Goal: Use online tool/utility: Utilize a website feature to perform a specific function

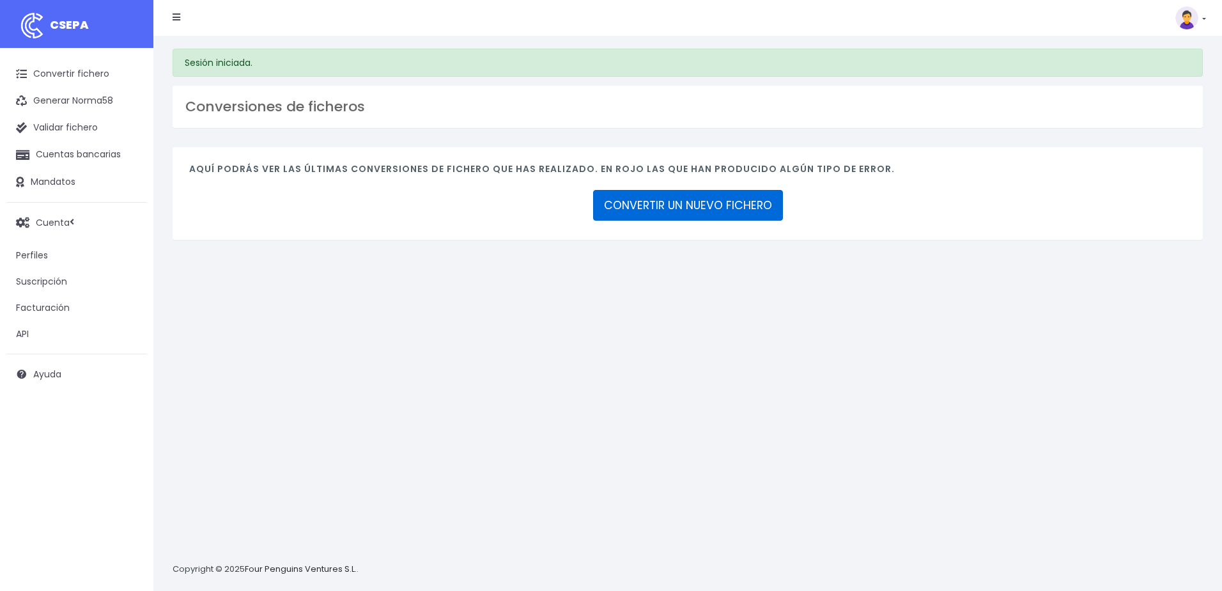
click at [722, 196] on link "CONVERTIR UN NUEVO FICHERO" at bounding box center [688, 205] width 190 height 31
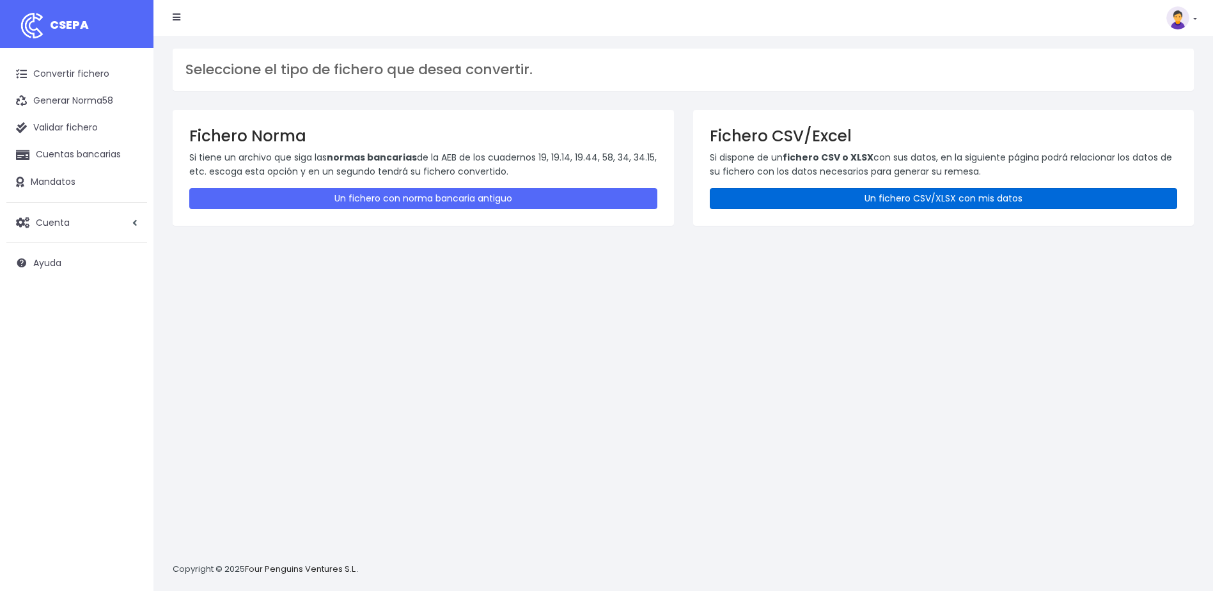
click at [923, 191] on link "Un fichero CSV/XLSX con mis datos" at bounding box center [943, 198] width 468 height 21
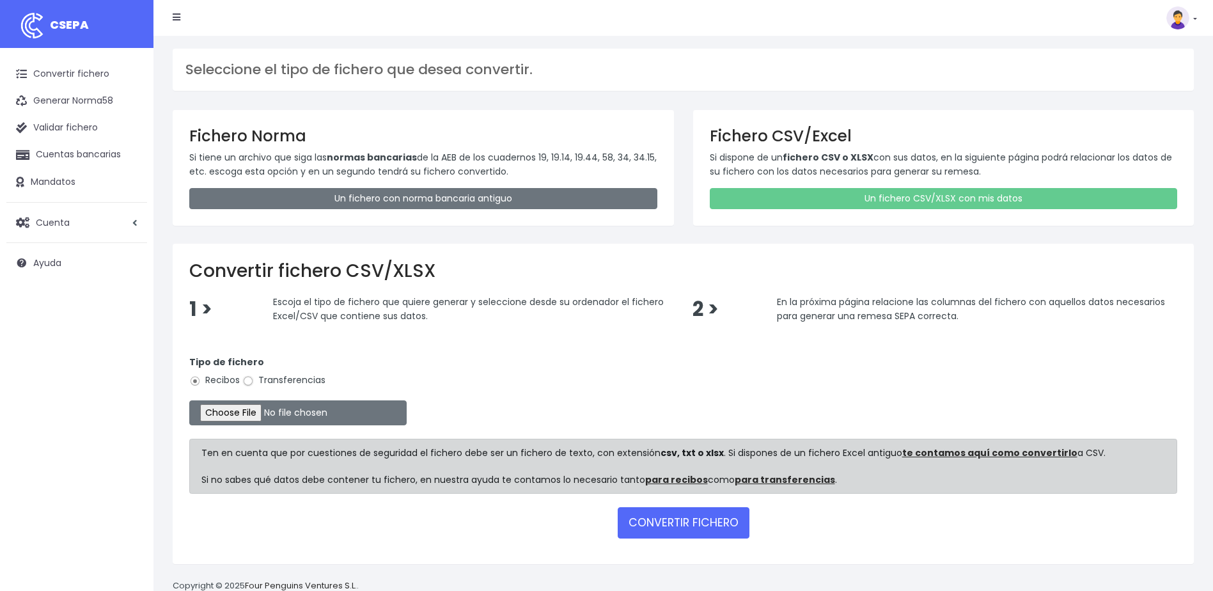
click at [249, 380] on input "Transferencias" at bounding box center [248, 381] width 12 height 12
radio input "true"
click at [263, 410] on input "file" at bounding box center [297, 412] width 217 height 25
type input "C:\fakepath\devoluciones sociedad 0530 con importe total de 455,14 EUR.csv"
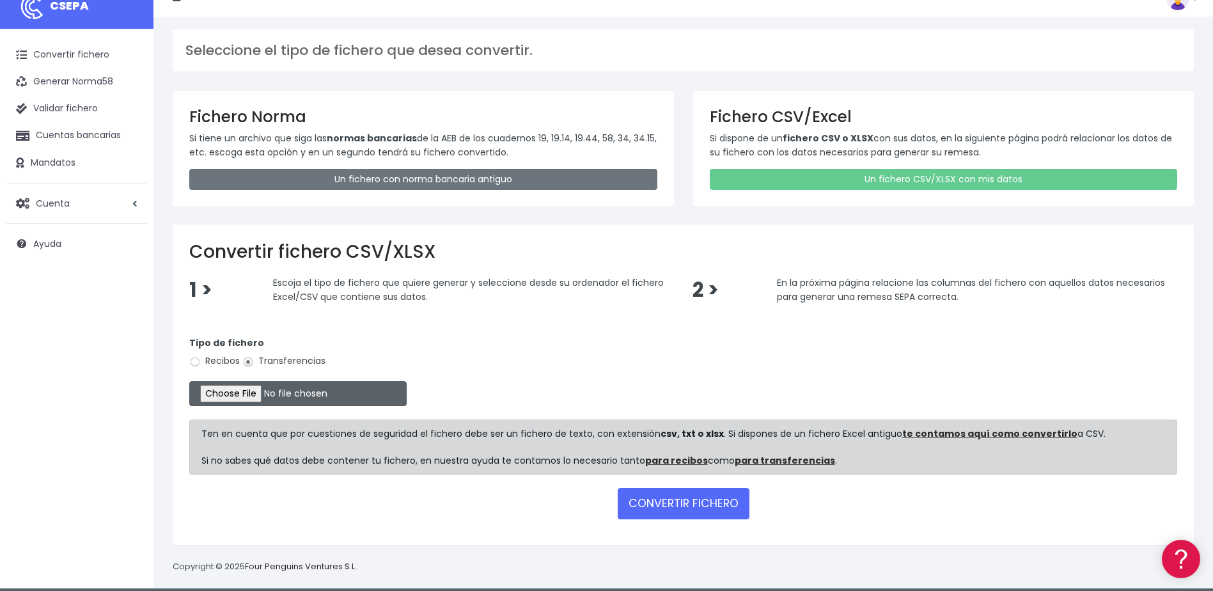
scroll to position [29, 0]
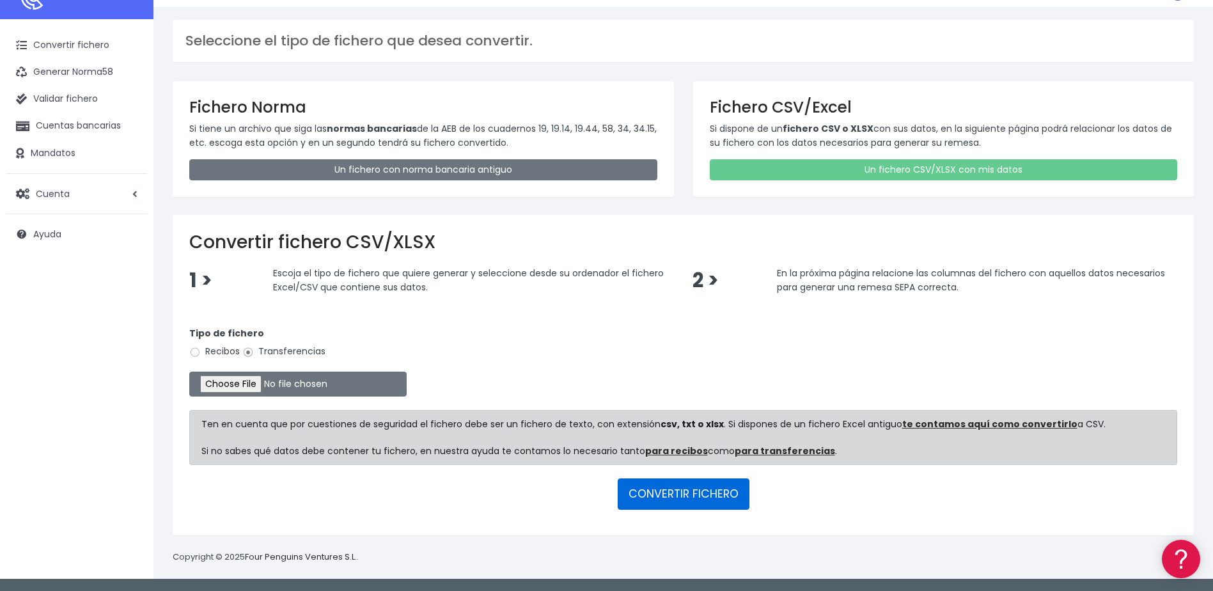
click at [683, 483] on button "CONVERTIR FICHERO" at bounding box center [683, 493] width 132 height 31
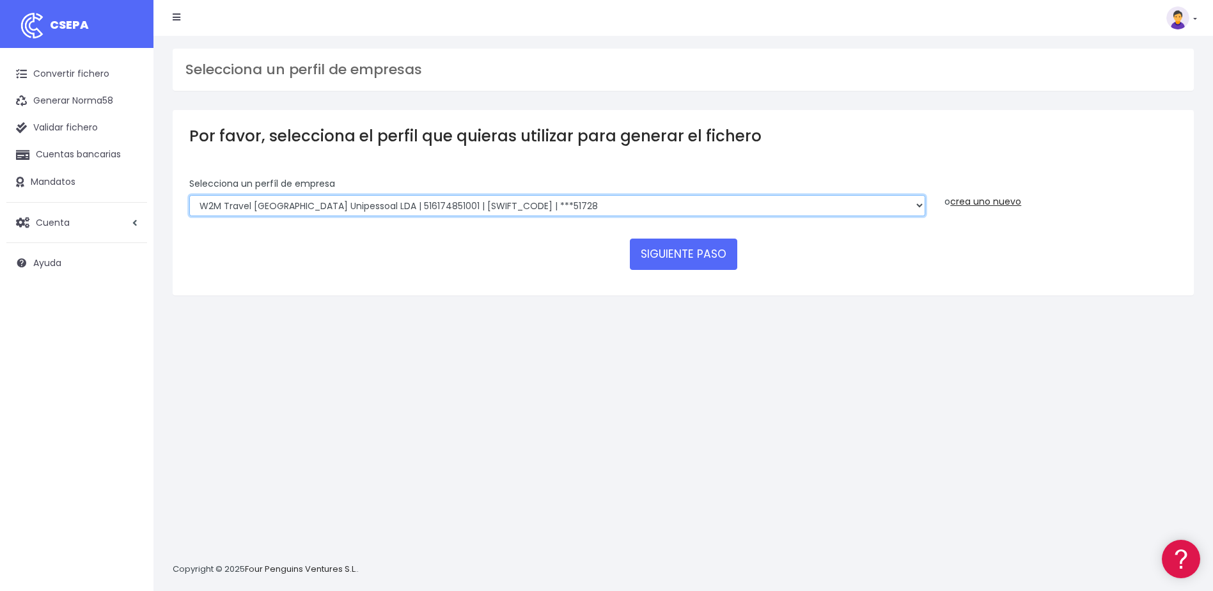
click at [598, 205] on select "World 2 Meet SLU | B62880992001 | [SWIFT_CODE] | ***97721 WORLD2MEET,S.L.U | B6…" at bounding box center [557, 206] width 736 height 22
select select "2124"
click at [189, 195] on select "World 2 Meet SLU | B62880992001 | [SWIFT_CODE] | ***97721 WORLD2MEET,S.L.U | B6…" at bounding box center [557, 206] width 736 height 22
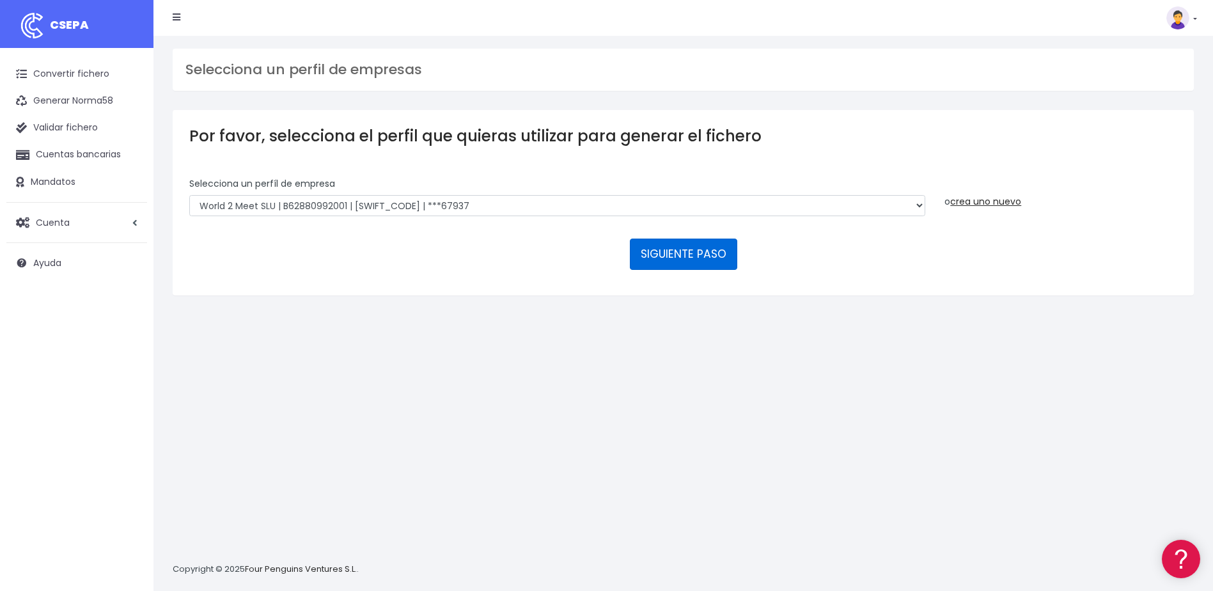
click at [689, 259] on button "SIGUIENTE PASO" at bounding box center [683, 253] width 107 height 31
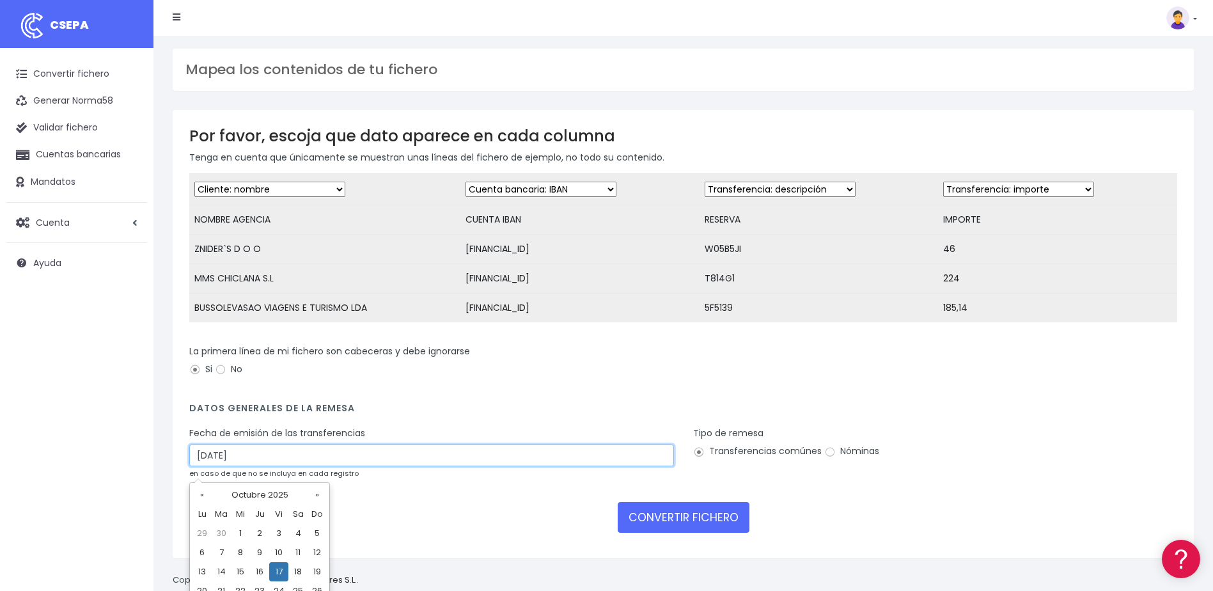
drag, startPoint x: 201, startPoint y: 467, endPoint x: 128, endPoint y: 467, distance: 73.5
click at [128, 467] on div "CSEPA Convertir fichero Generar Norma58 Validar fichero Cuentas bancarias Manda…" at bounding box center [606, 300] width 1213 height 601
type input "15/10/2025"
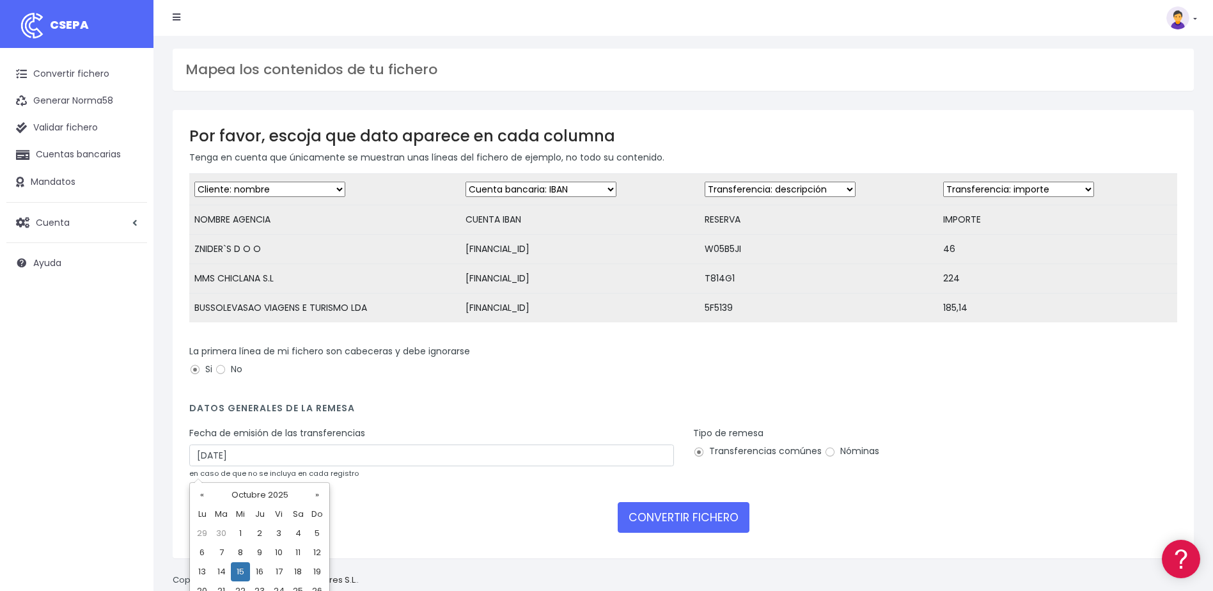
click at [926, 499] on form "Desechar campo Cliente: nombre Cliente: DNI Cliente: Email Cliente: referencia …" at bounding box center [683, 357] width 988 height 368
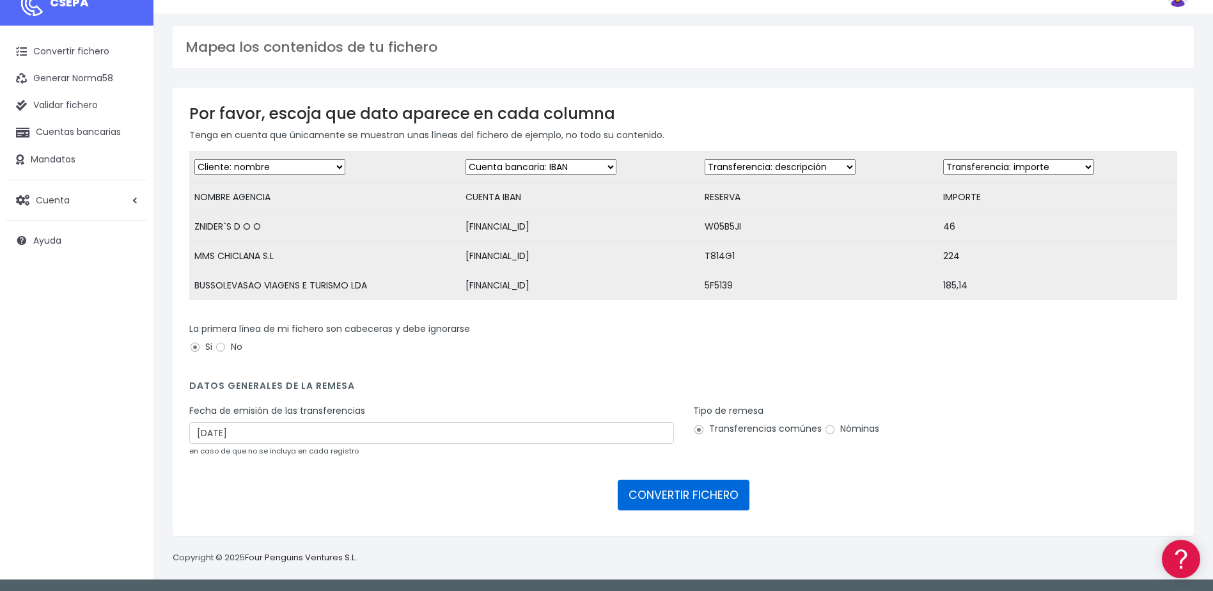
scroll to position [33, 0]
click at [698, 494] on button "CONVERTIR FICHERO" at bounding box center [683, 494] width 132 height 31
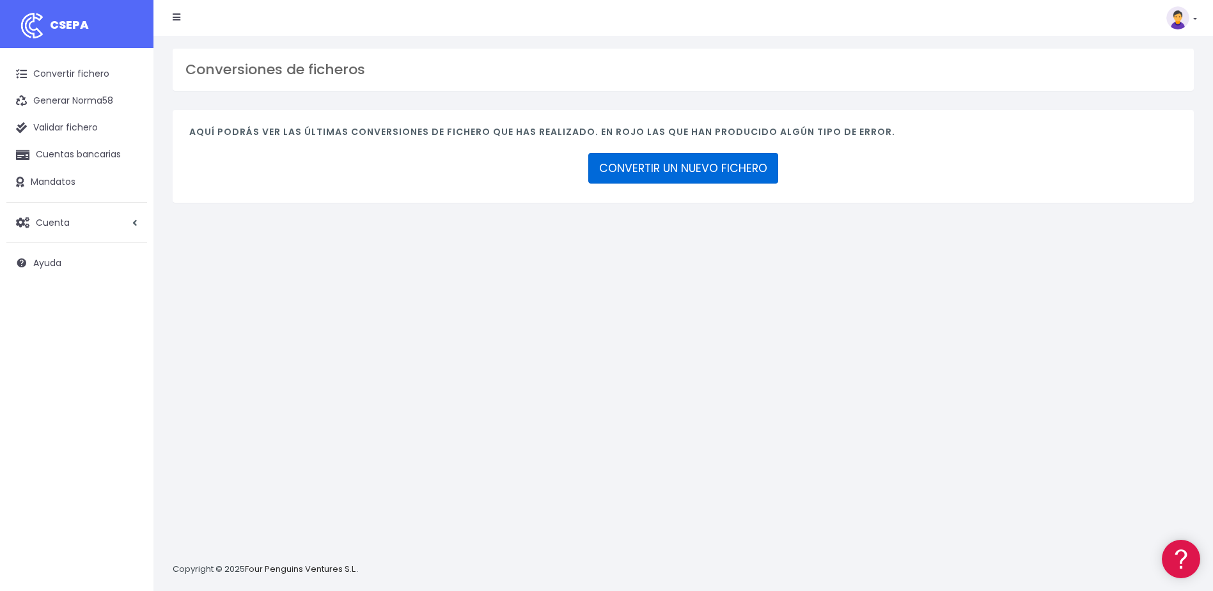
click at [759, 176] on link "CONVERTIR UN NUEVO FICHERO" at bounding box center [683, 168] width 190 height 31
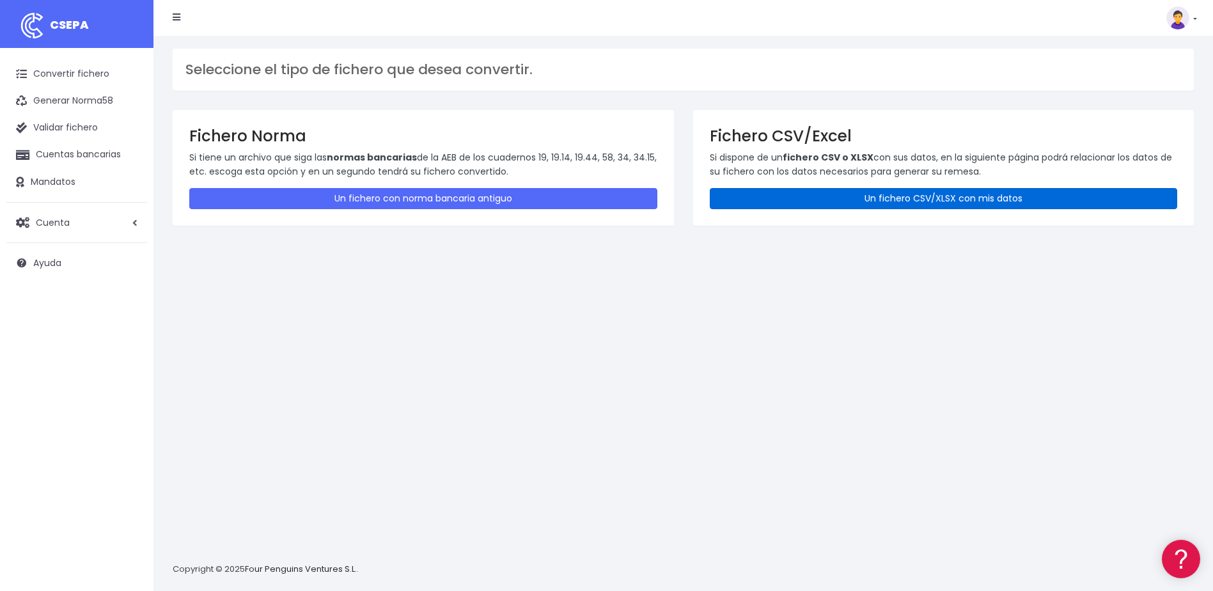
click at [890, 197] on link "Un fichero CSV/XLSX con mis datos" at bounding box center [943, 198] width 468 height 21
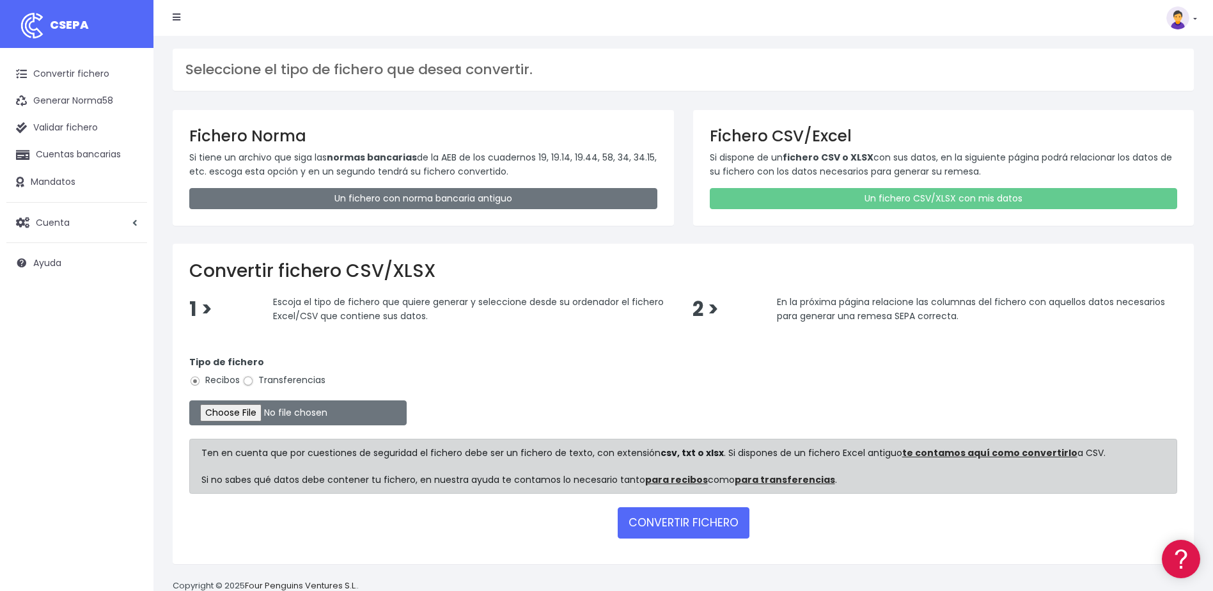
click at [247, 379] on input "Transferencias" at bounding box center [248, 381] width 12 height 12
radio input "true"
click at [209, 410] on input "file" at bounding box center [297, 412] width 217 height 25
type input "C:\fakepath\devoluciones sociedad 0530 importe total 409,14 EUR.csv"
click at [717, 515] on button "CONVERTIR FICHERO" at bounding box center [683, 522] width 132 height 31
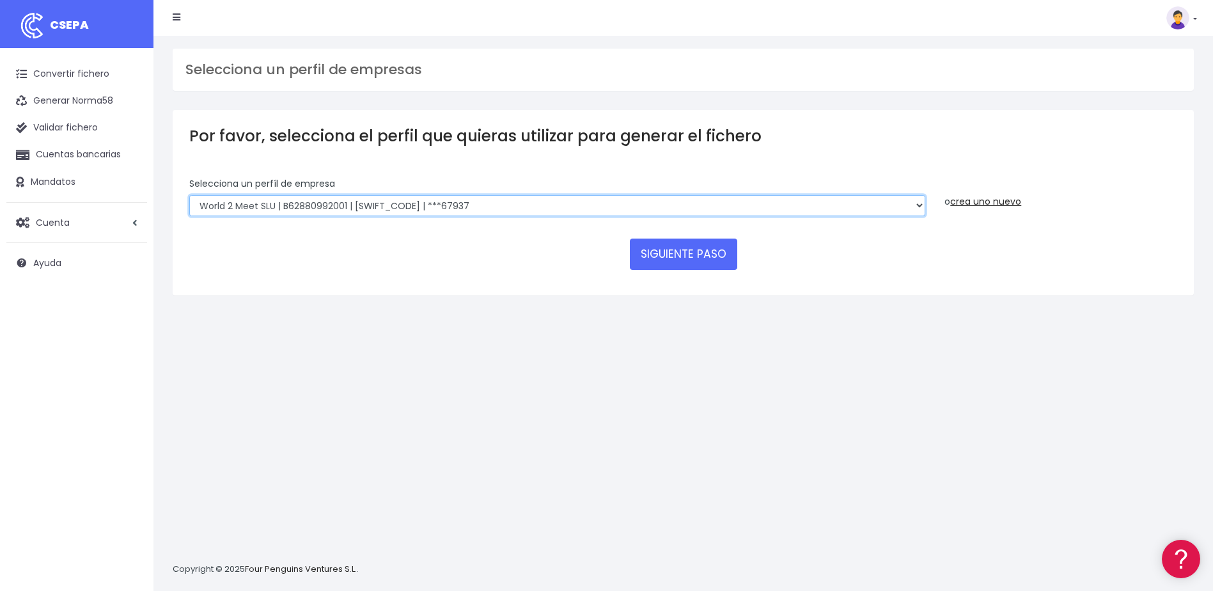
click at [766, 213] on select "World 2 Meet SLU | B62880992001 | [SWIFT_CODE] | ***97721 WORLD2MEET,S.L.U | B6…" at bounding box center [557, 206] width 736 height 22
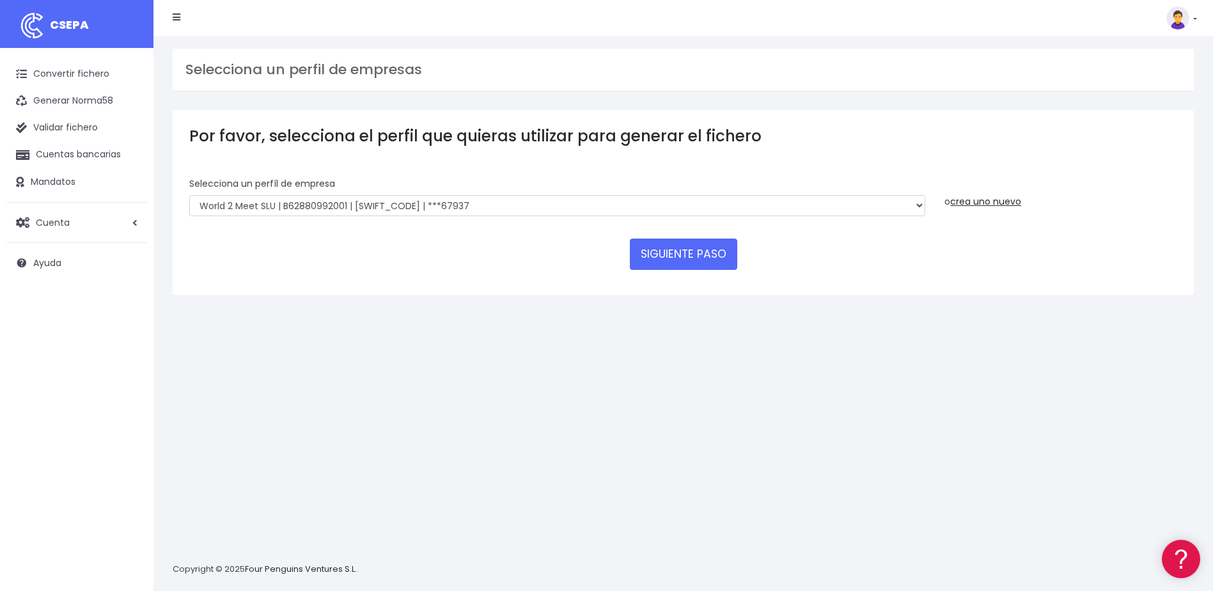
drag, startPoint x: 1158, startPoint y: 394, endPoint x: 987, endPoint y: 401, distance: 171.4
click at [1158, 394] on div "Selecciona un perfil de empresas Por favor, selecciona el perfil que quieras ut…" at bounding box center [682, 313] width 1059 height 555
click at [667, 257] on button "SIGUIENTE PASO" at bounding box center [683, 253] width 107 height 31
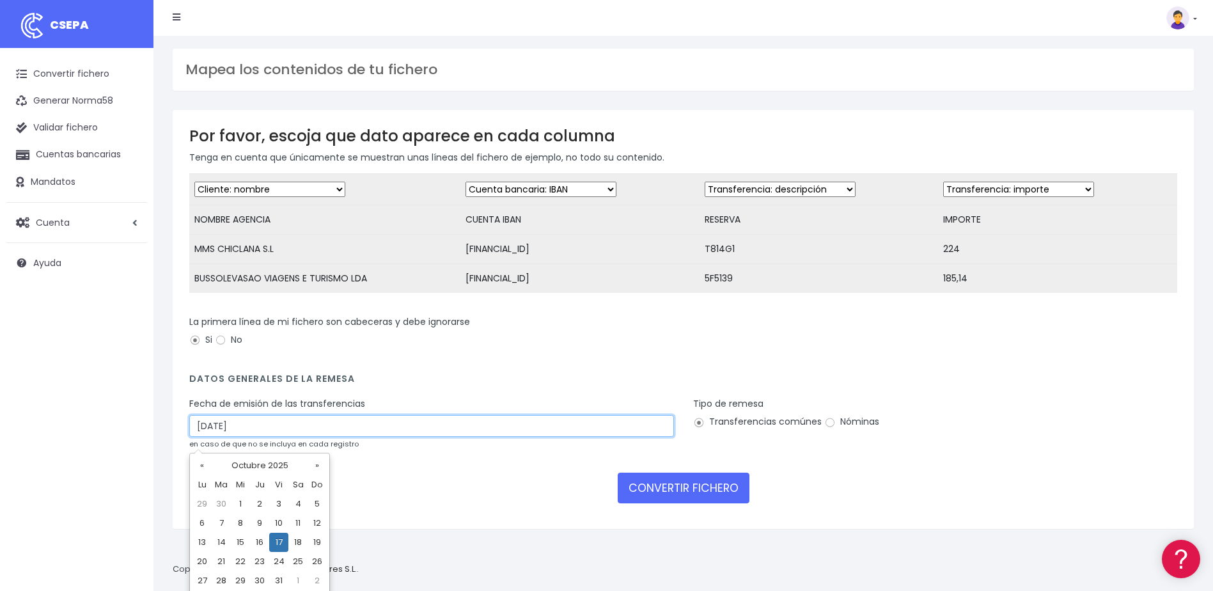
click at [205, 433] on input "17/10/2025" at bounding box center [431, 426] width 484 height 22
type input "15/10/2025"
click at [598, 459] on div "Fecha de emisión de las transferencias 15/10/2025 en caso de que no se incluya …" at bounding box center [432, 428] width 504 height 62
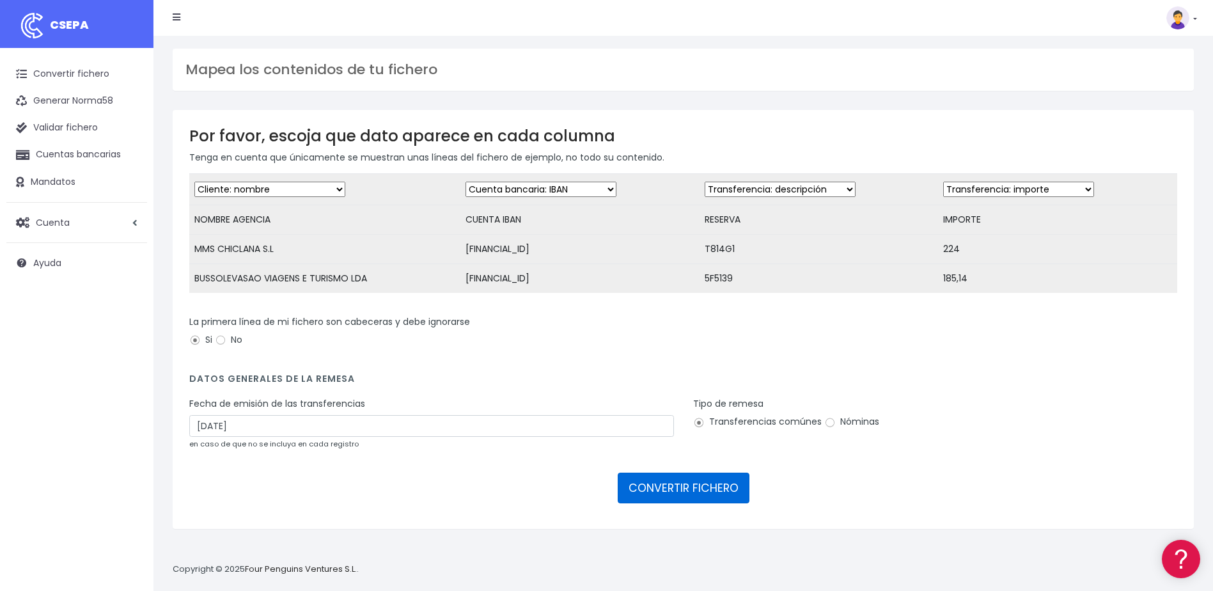
click at [743, 500] on button "CONVERTIR FICHERO" at bounding box center [683, 487] width 132 height 31
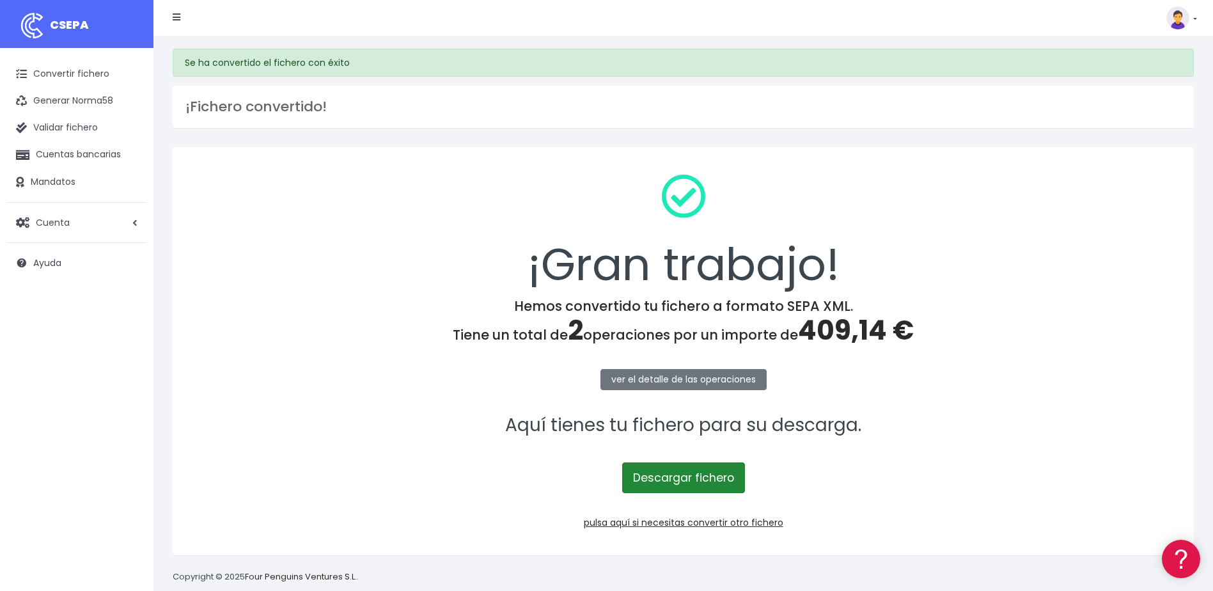
click at [712, 478] on link "Descargar fichero" at bounding box center [683, 477] width 123 height 31
